Goal: Register for event/course

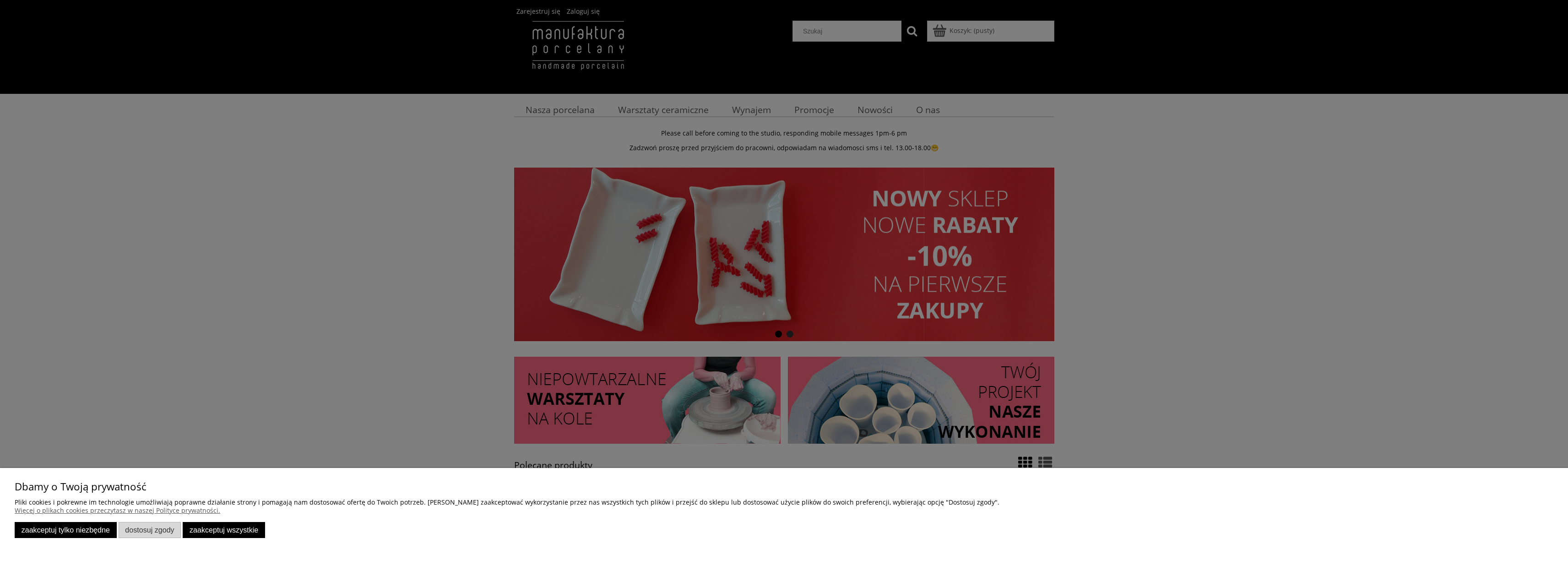
click at [95, 535] on button "Zaakceptuj tylko niezbędne" at bounding box center [66, 530] width 102 height 16
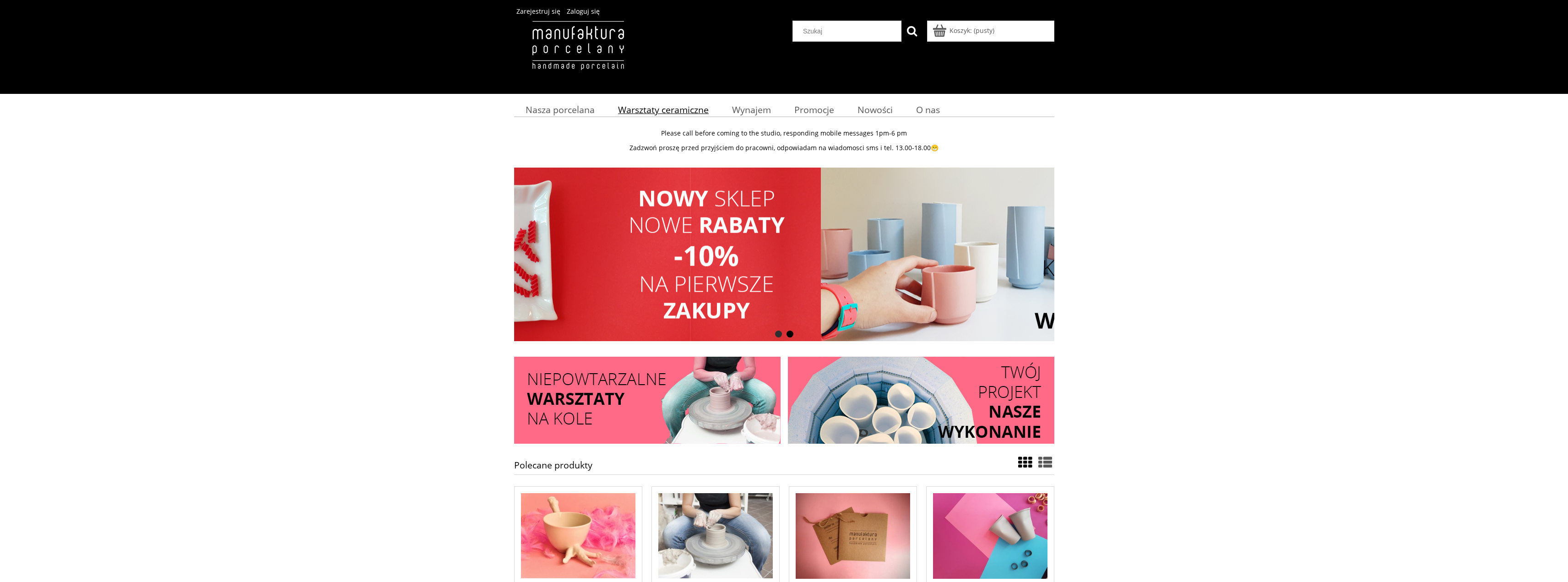
click at [659, 112] on span "Warsztaty ceramiczne" at bounding box center [663, 110] width 91 height 12
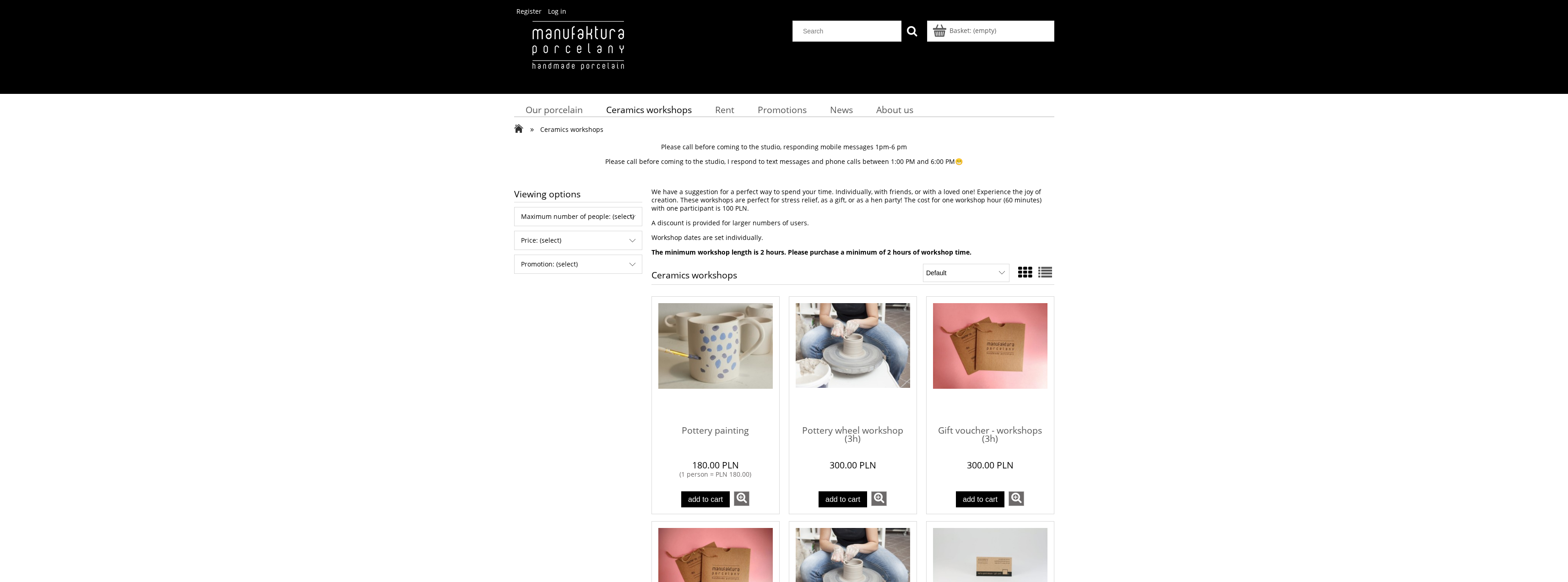
click at [1214, 310] on div "Viewing options Maximum number of people: (select) up to 2 people (4) no" at bounding box center [784, 569] width 1568 height 775
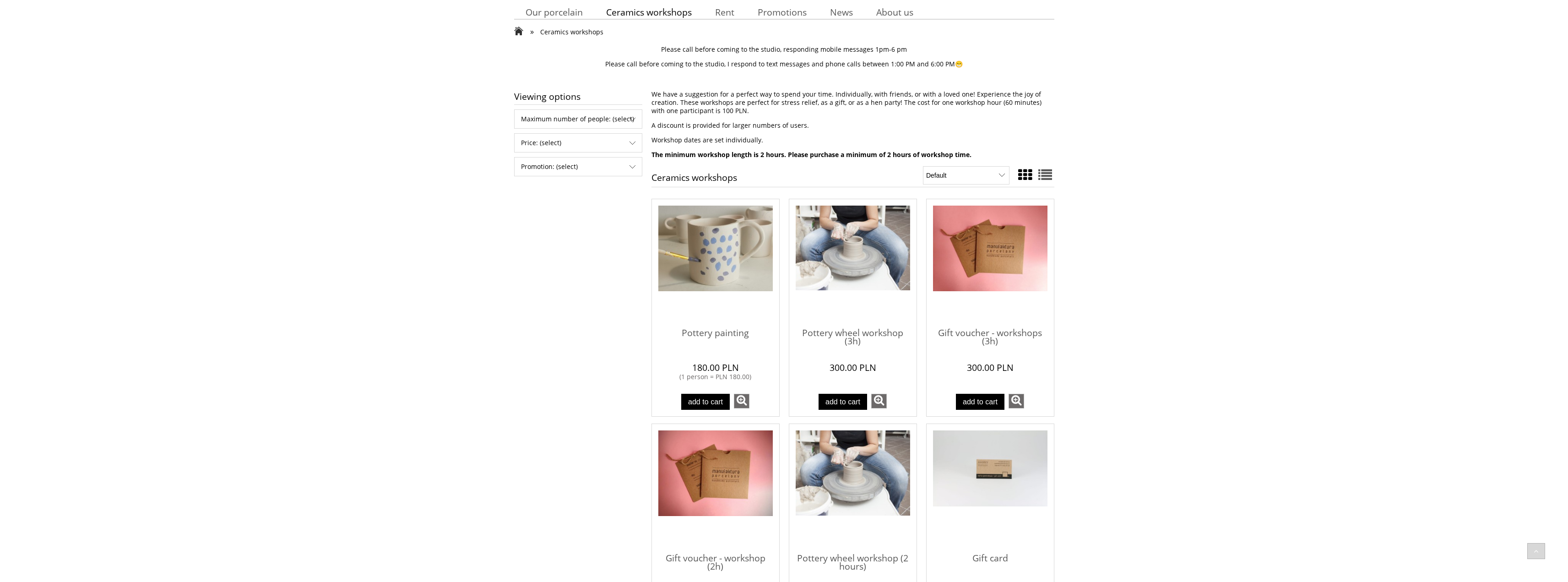
scroll to position [91, 0]
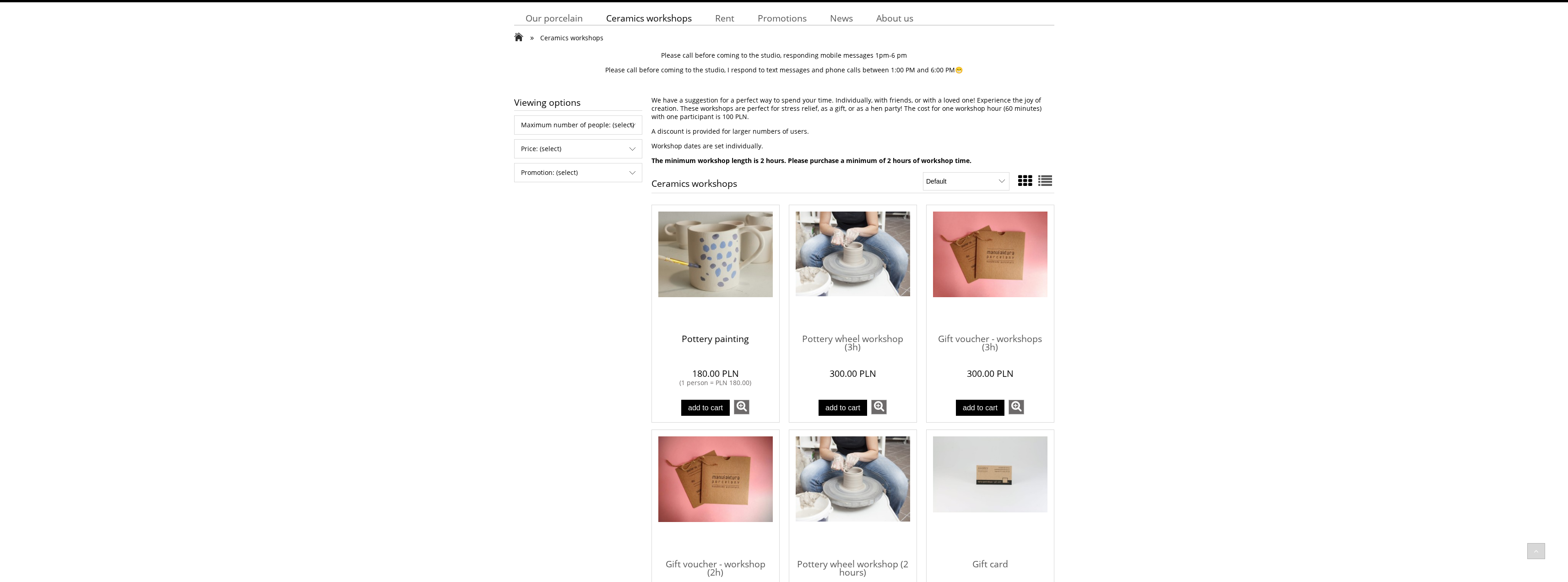
click at [738, 342] on font "Pottery painting" at bounding box center [715, 338] width 68 height 12
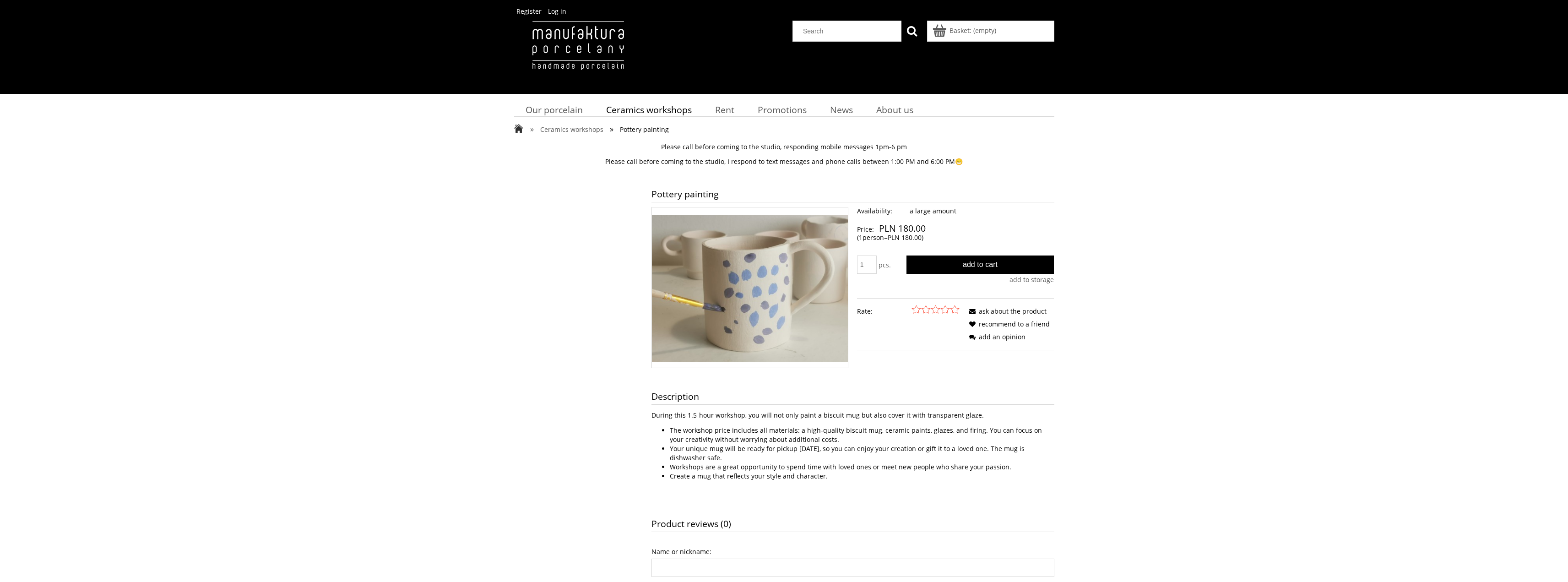
click at [1191, 413] on div "Pottery painting )" at bounding box center [784, 430] width 1568 height 498
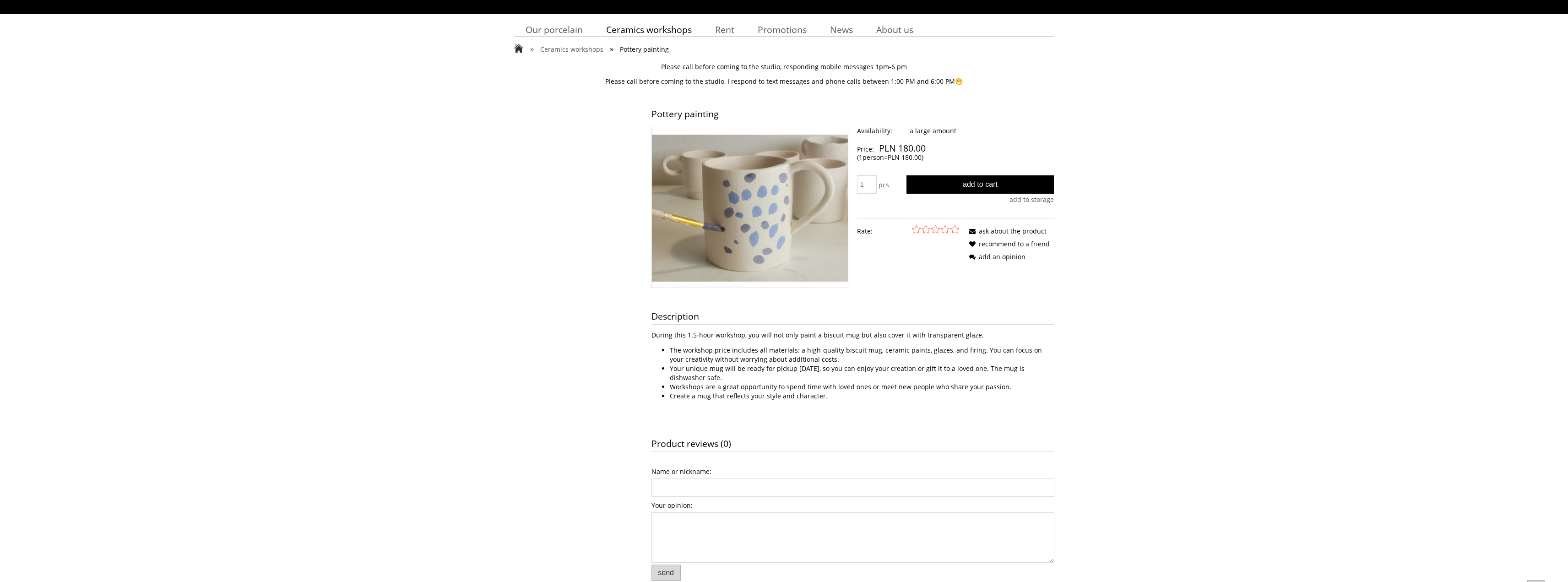
scroll to position [91, 0]
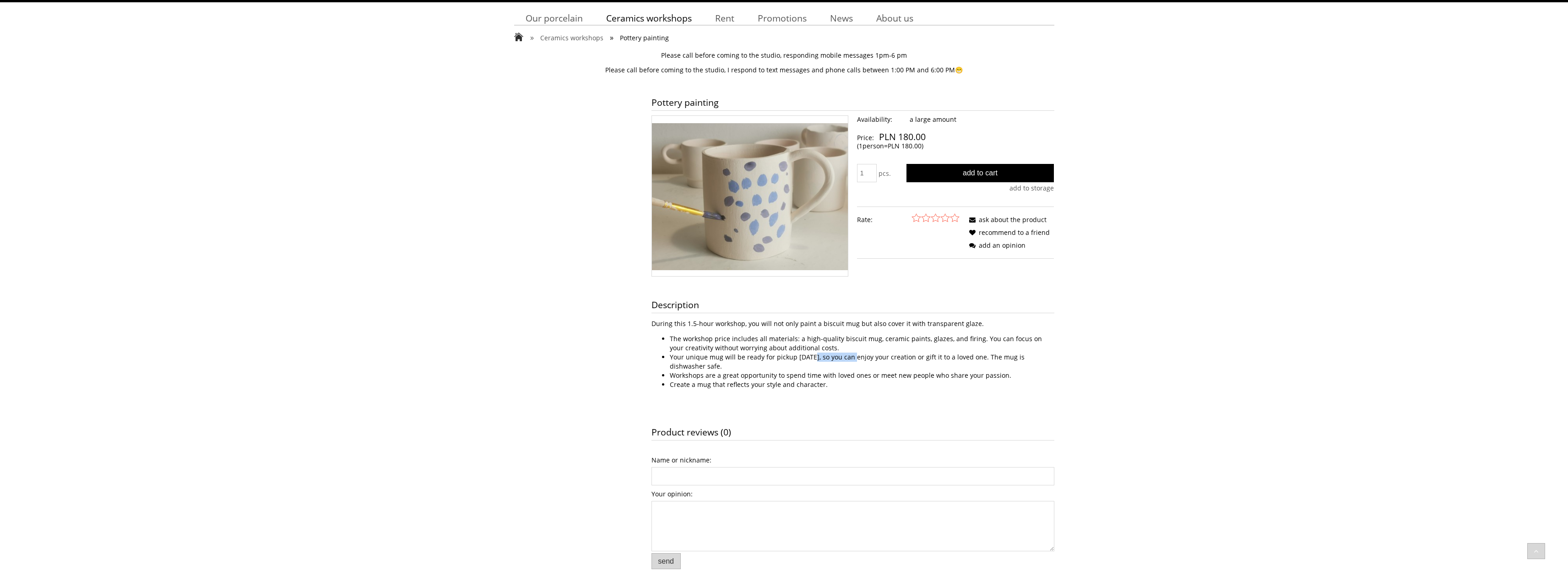
drag, startPoint x: 809, startPoint y: 357, endPoint x: 850, endPoint y: 360, distance: 41.1
click at [850, 360] on font "Your unique mug will be ready for pickup within 3 weeks, so you can enjoy your …" at bounding box center [847, 361] width 355 height 18
click at [856, 365] on li "Your unique mug will be ready for pickup within 3 weeks, so you can enjoy your …" at bounding box center [862, 362] width 385 height 18
